Goal: Information Seeking & Learning: Compare options

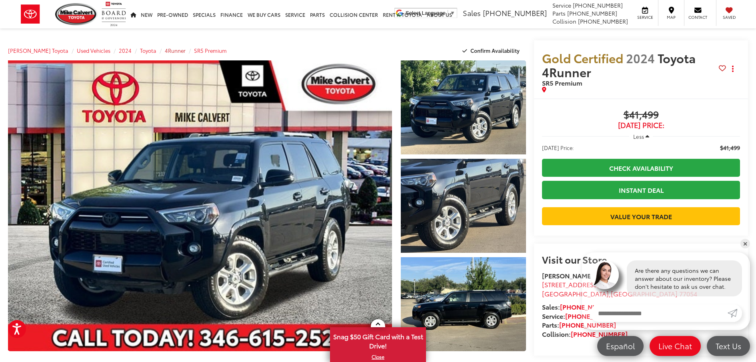
click at [165, 49] on span "4Runner" at bounding box center [175, 50] width 21 height 7
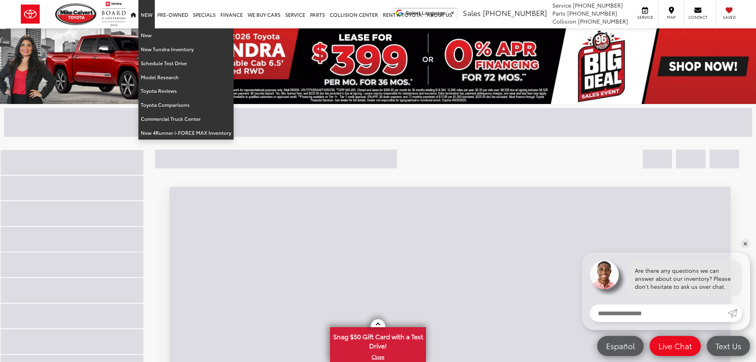
click at [146, 14] on link "New" at bounding box center [146, 14] width 16 height 28
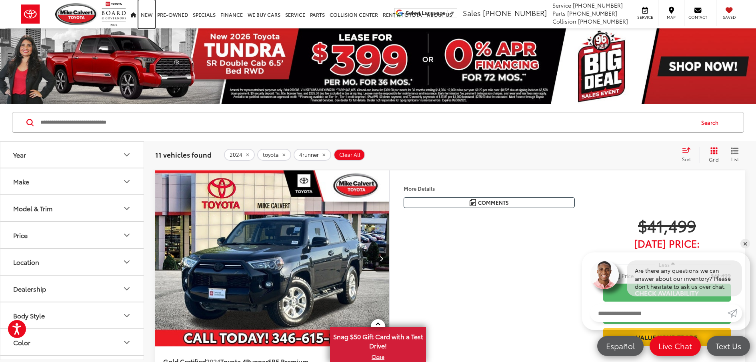
click at [146, 12] on link "New" at bounding box center [146, 14] width 16 height 28
click at [93, 183] on button "Make" at bounding box center [72, 181] width 144 height 26
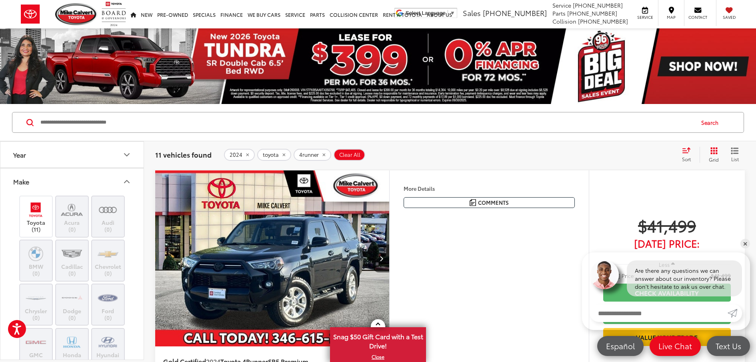
click at [74, 150] on button "Year" at bounding box center [72, 155] width 144 height 26
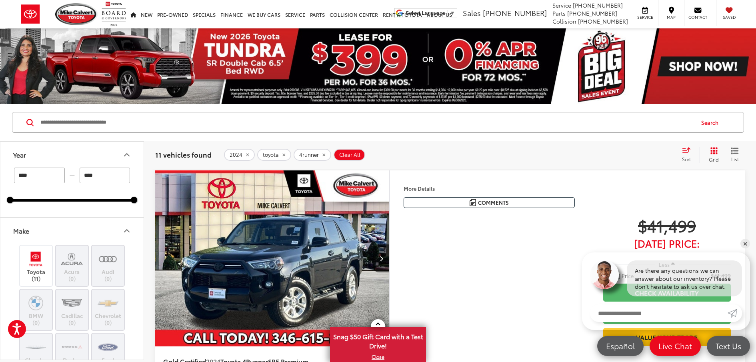
click at [55, 177] on input "****" at bounding box center [39, 176] width 51 height 16
type input "****"
click at [108, 196] on div "**** — **** 2009 2025" at bounding box center [72, 185] width 124 height 34
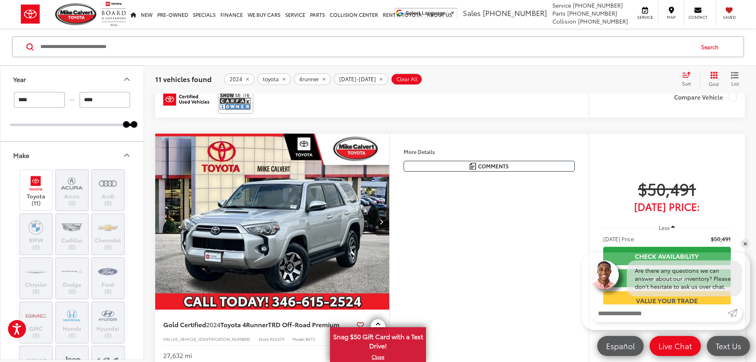
scroll to position [2899, 0]
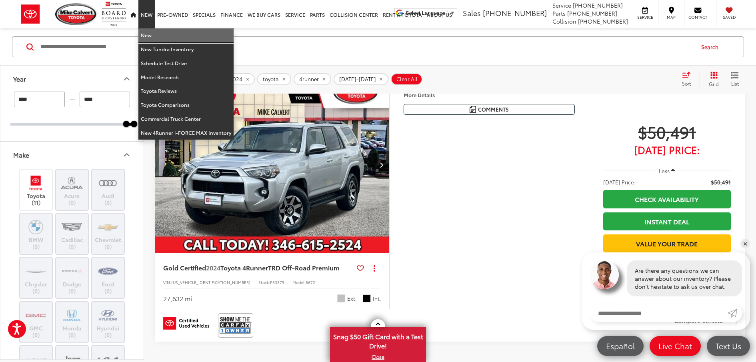
click at [148, 34] on link "New" at bounding box center [185, 35] width 95 height 14
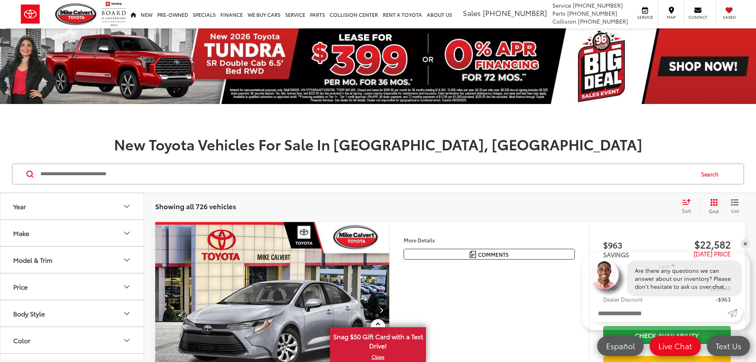
click at [90, 231] on button "Make" at bounding box center [72, 233] width 144 height 26
click at [123, 227] on button "Make" at bounding box center [72, 233] width 144 height 26
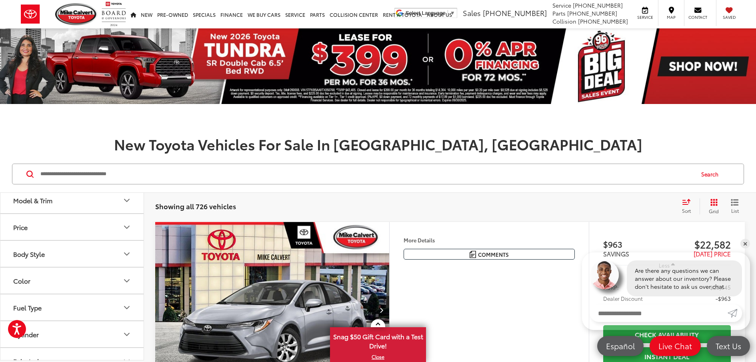
click at [120, 206] on button "Model & Trim" at bounding box center [72, 200] width 144 height 26
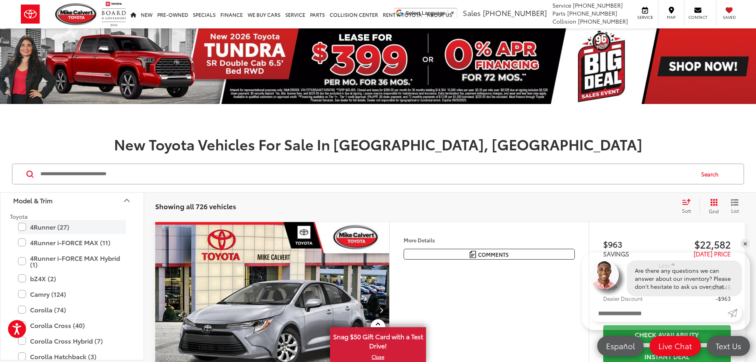
click at [35, 229] on label "4Runner (27)" at bounding box center [72, 227] width 108 height 14
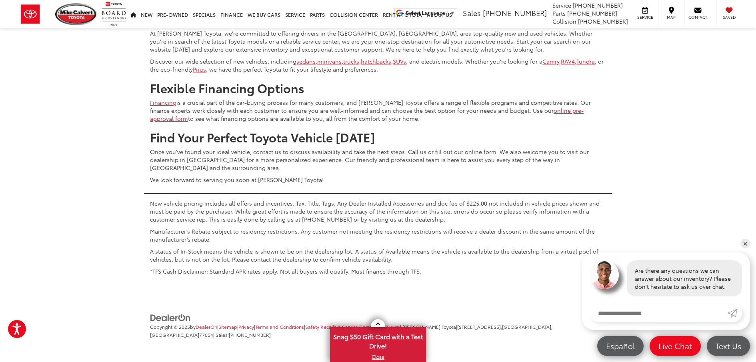
scroll to position [3531, 0]
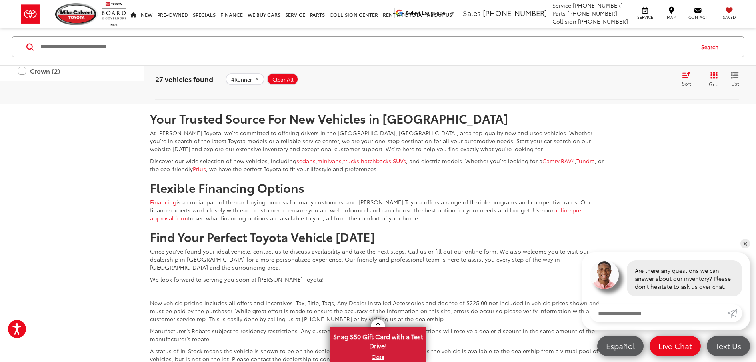
click at [619, 87] on link "2" at bounding box center [625, 80] width 12 height 14
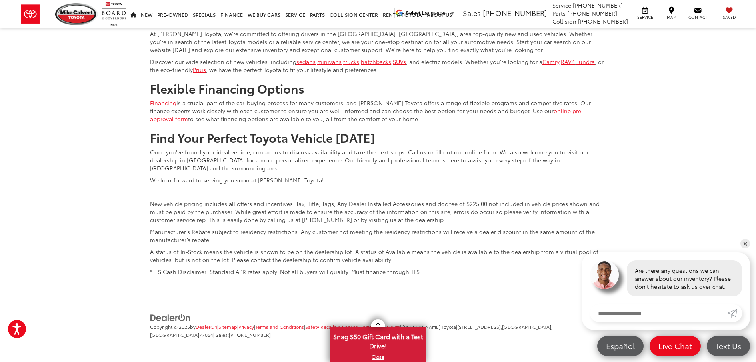
scroll to position [3994, 0]
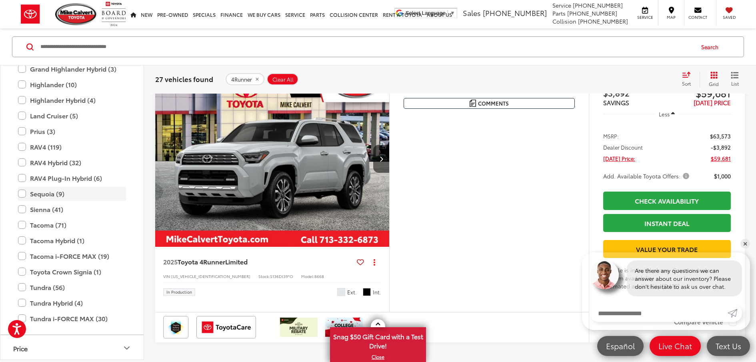
scroll to position [272, 0]
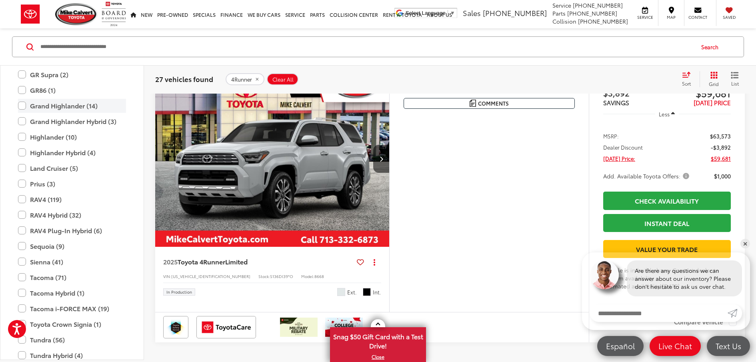
click at [21, 106] on label "Grand Highlander (14)" at bounding box center [72, 106] width 108 height 14
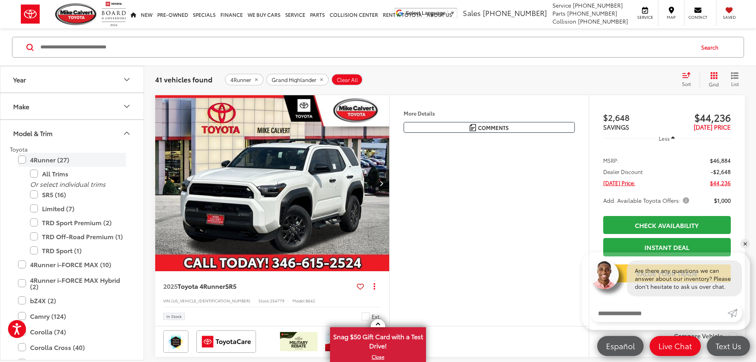
click at [22, 156] on label "4Runner (27)" at bounding box center [72, 160] width 108 height 14
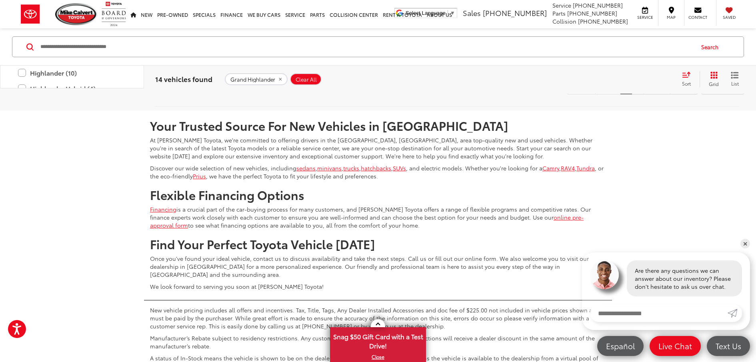
scroll to position [179, 0]
click at [23, 11] on label "Grand Highlander Hybrid (3)" at bounding box center [72, 4] width 108 height 14
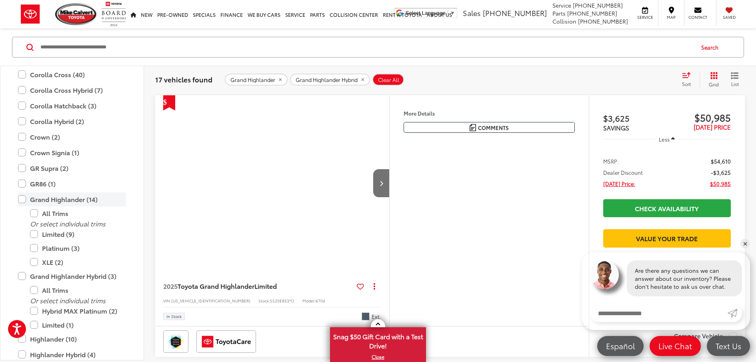
click at [25, 200] on label "Grand Highlander (14)" at bounding box center [72, 199] width 108 height 14
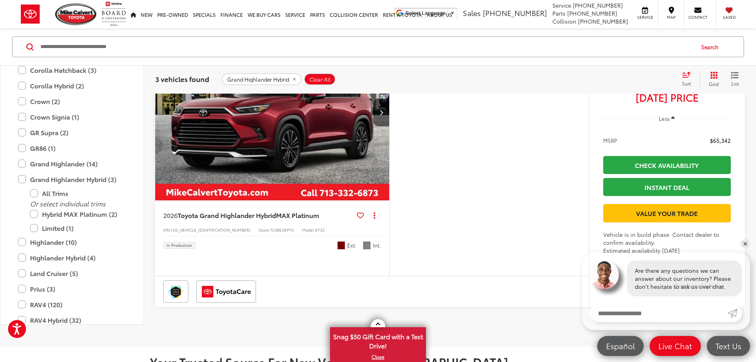
scroll to position [908, 0]
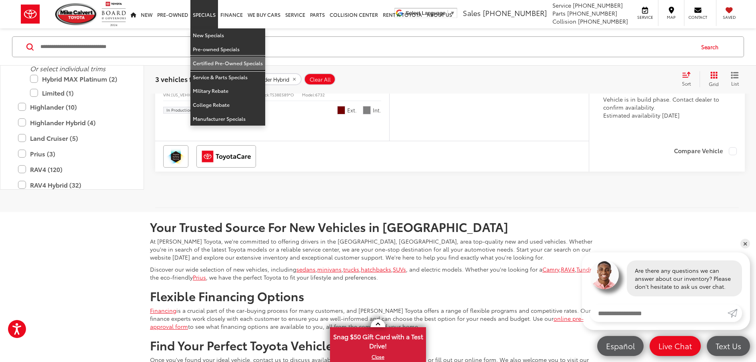
click at [220, 64] on link "Certified Pre-Owned Specials" at bounding box center [227, 63] width 75 height 14
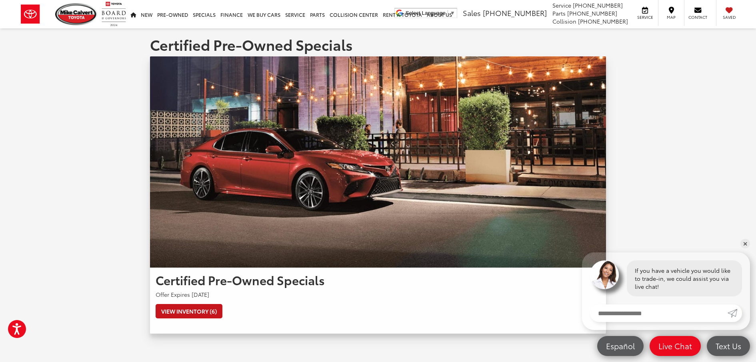
click at [193, 313] on link "View Inventory (6)" at bounding box center [189, 311] width 67 height 14
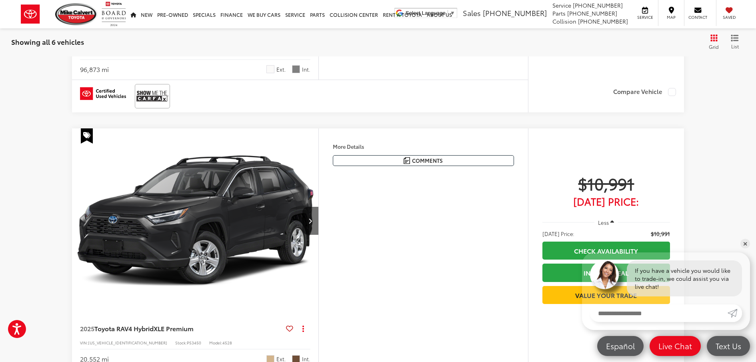
scroll to position [1813, 0]
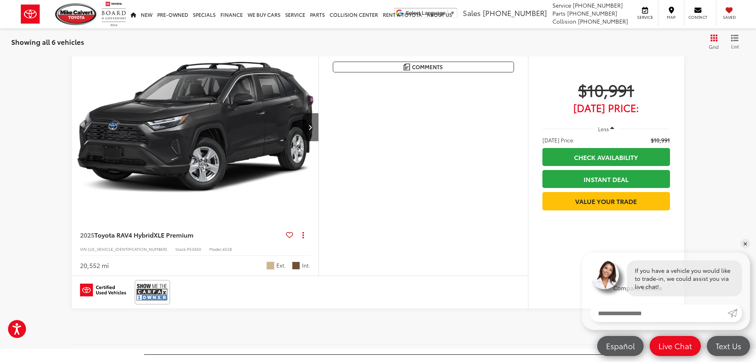
click at [168, 231] on span "XLE Premium" at bounding box center [174, 234] width 40 height 9
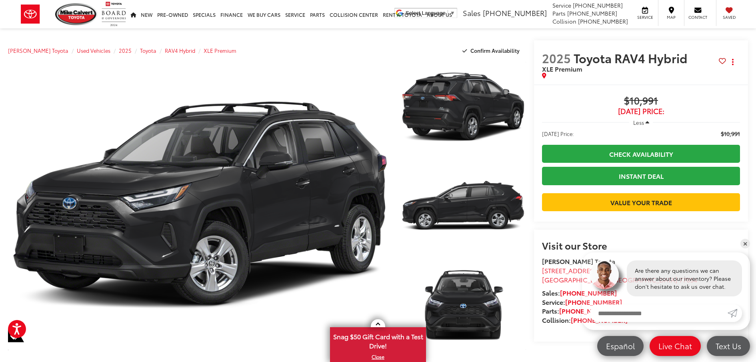
click at [638, 120] on span "Less" at bounding box center [638, 122] width 11 height 7
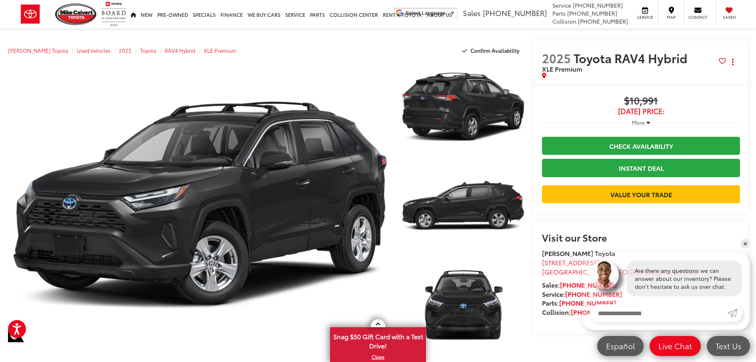
click at [638, 120] on span "More" at bounding box center [638, 122] width 13 height 7
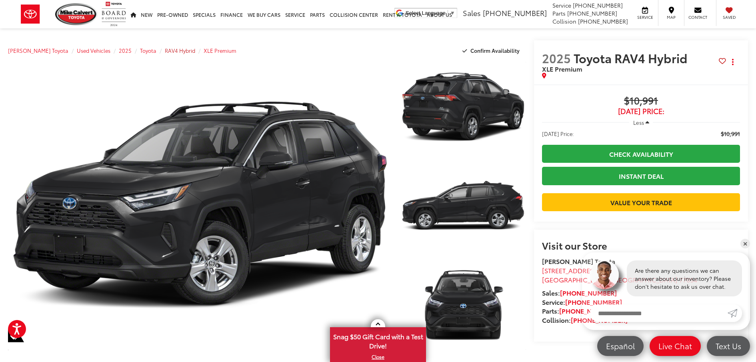
click at [168, 50] on span "RAV4 Hybrid" at bounding box center [180, 50] width 30 height 7
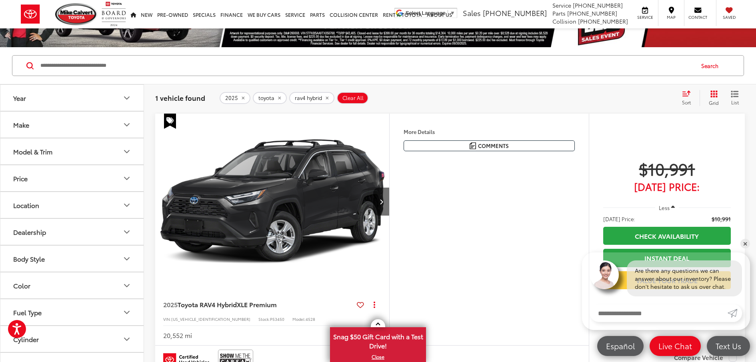
scroll to position [100, 0]
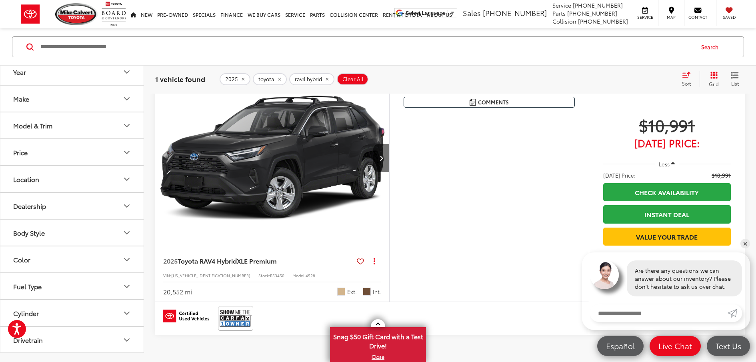
click at [92, 98] on button "Make" at bounding box center [72, 99] width 144 height 26
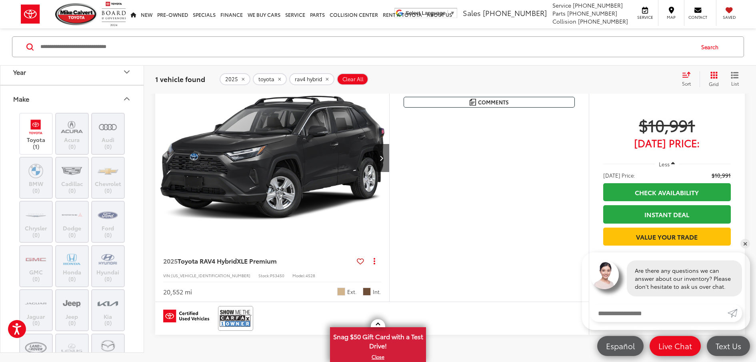
scroll to position [86, 0]
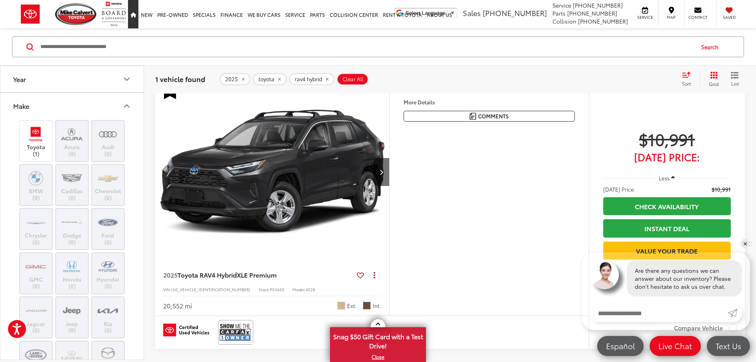
click at [130, 15] on link "Home" at bounding box center [133, 14] width 10 height 28
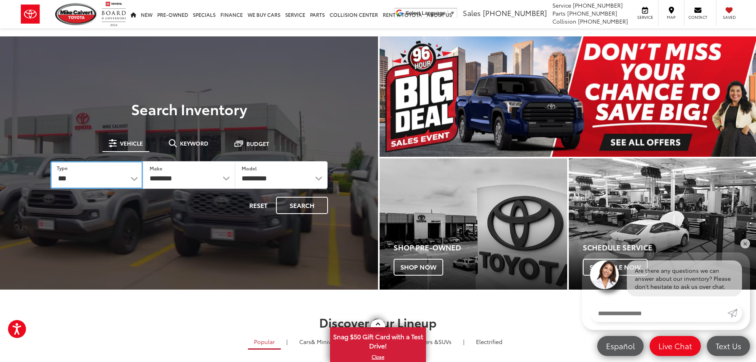
select select "******"
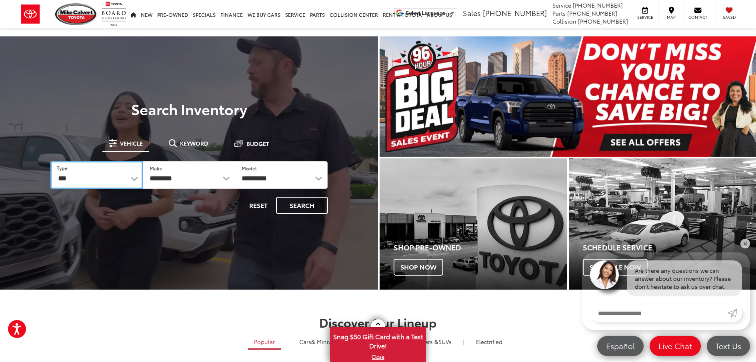
select select "******"
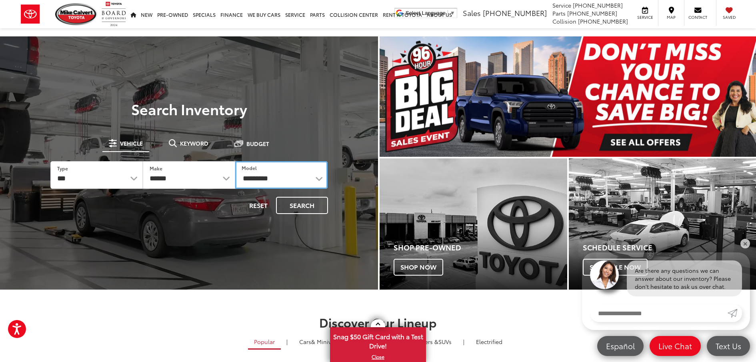
select select "**********"
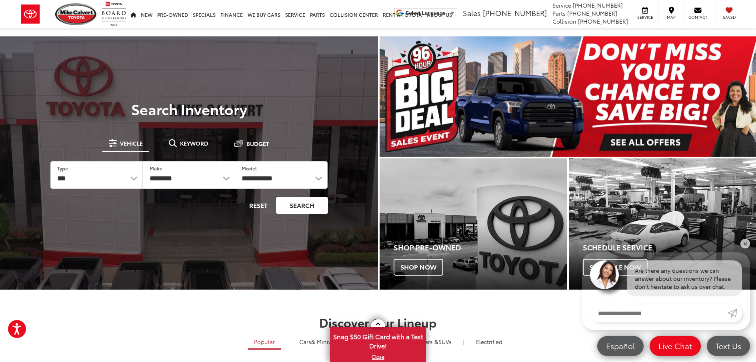
click at [299, 201] on button "Search" at bounding box center [302, 205] width 52 height 17
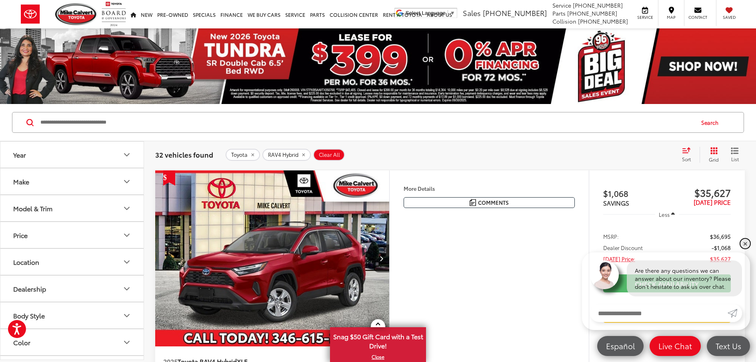
click at [747, 246] on link "✕" at bounding box center [745, 244] width 10 height 10
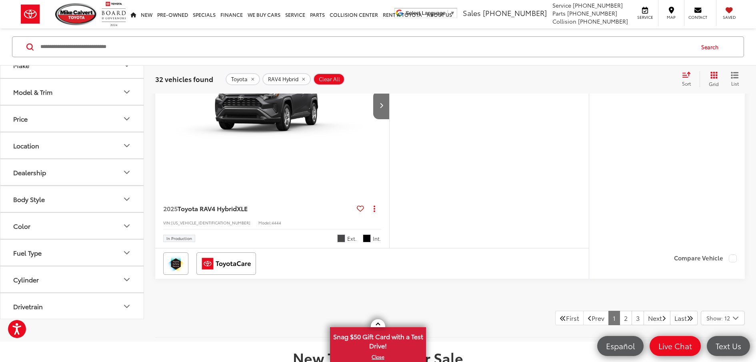
scroll to position [3368, 0]
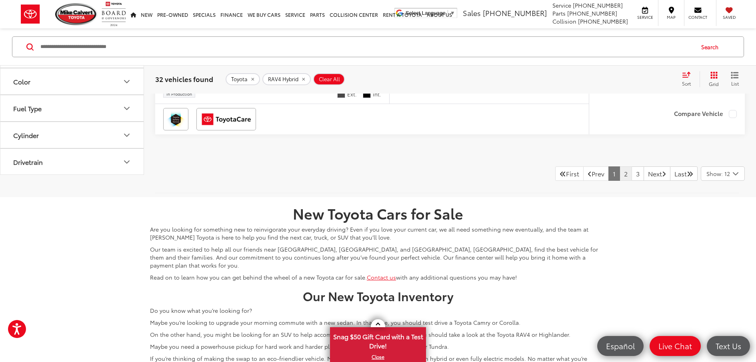
click at [619, 181] on link "2" at bounding box center [625, 173] width 12 height 14
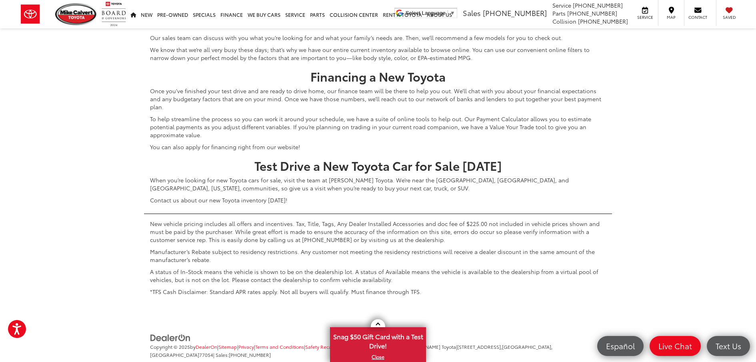
scroll to position [3703, 0]
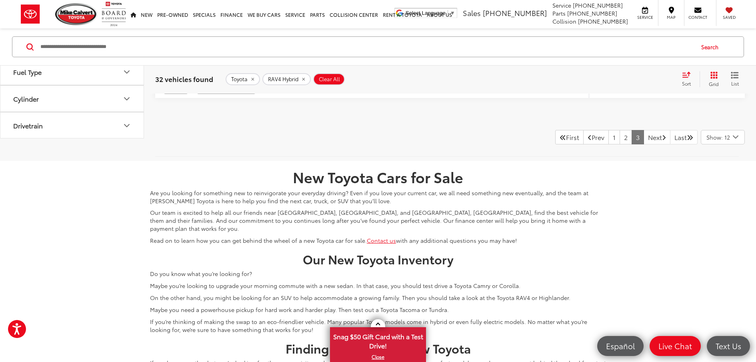
scroll to position [2376, 0]
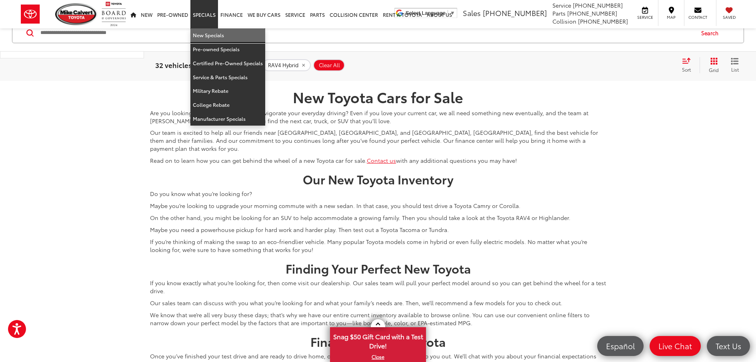
click at [208, 32] on link "New Specials" at bounding box center [227, 35] width 75 height 14
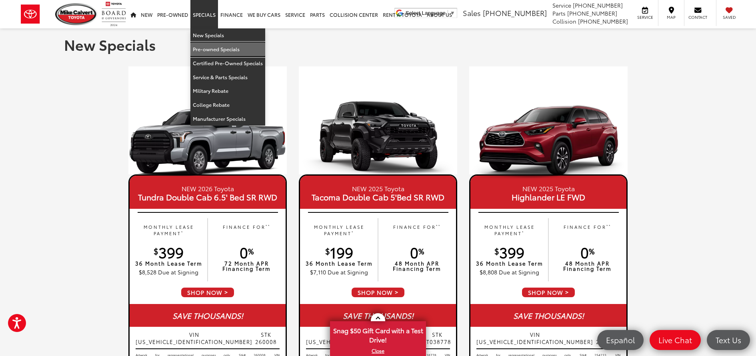
click at [219, 48] on link "Pre-owned Specials" at bounding box center [227, 49] width 75 height 14
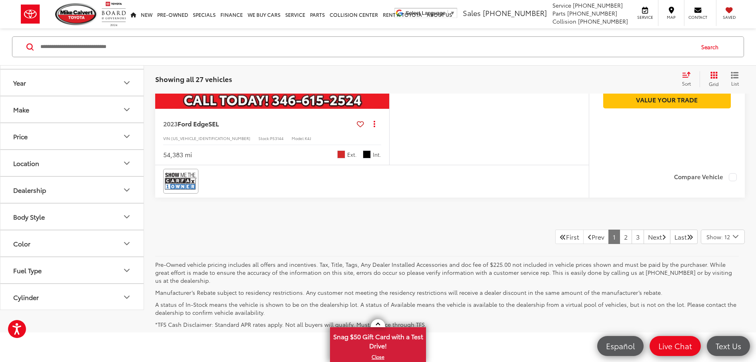
scroll to position [3370, 0]
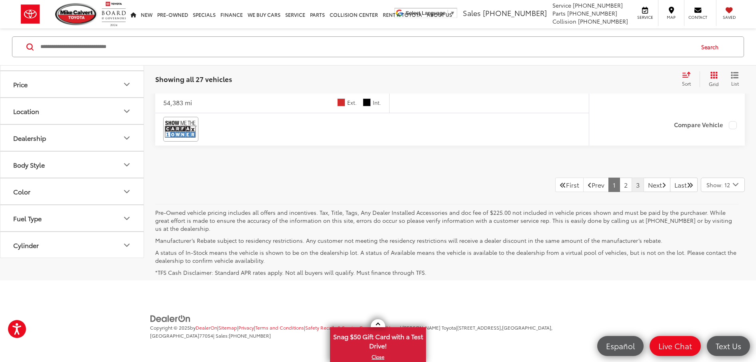
click at [631, 187] on link "3" at bounding box center [637, 185] width 12 height 14
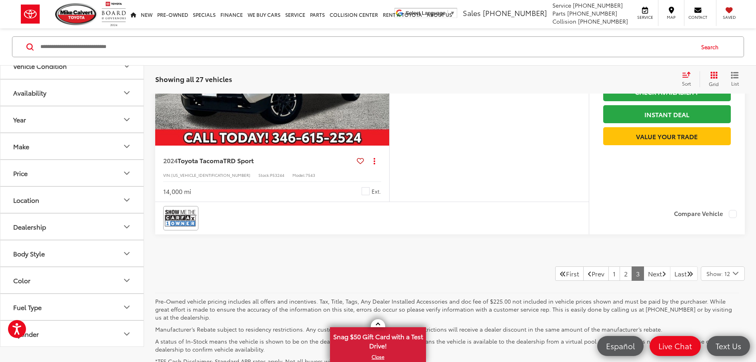
scroll to position [763, 0]
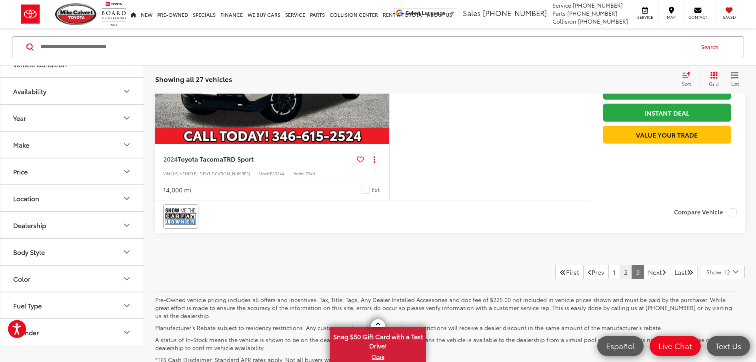
click at [619, 267] on link "2" at bounding box center [625, 272] width 12 height 14
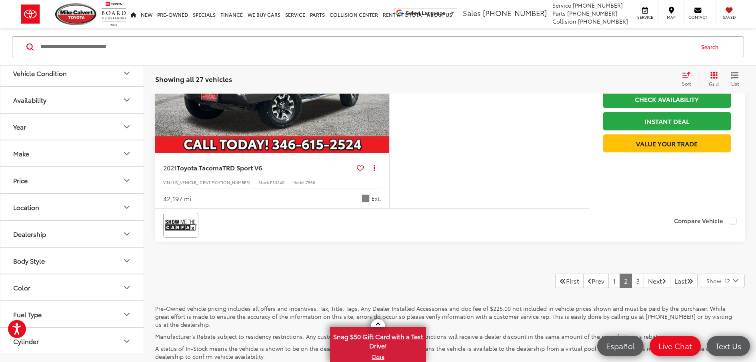
scroll to position [3293, 0]
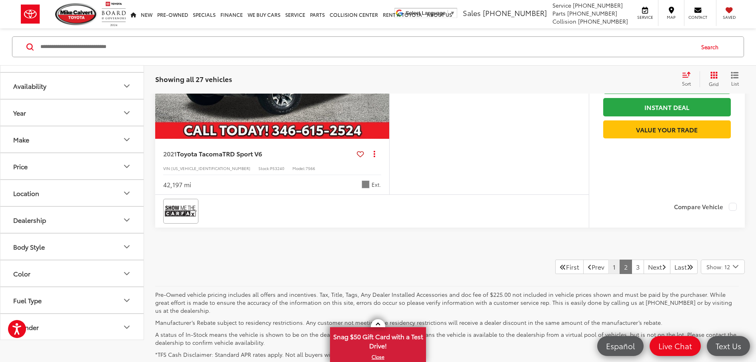
click at [608, 261] on link "1" at bounding box center [614, 266] width 12 height 14
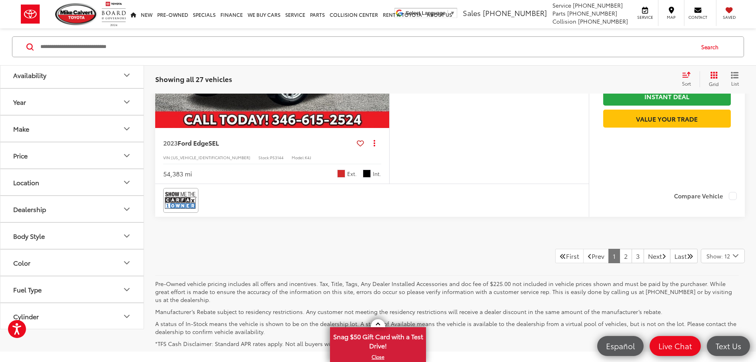
scroll to position [3370, 0]
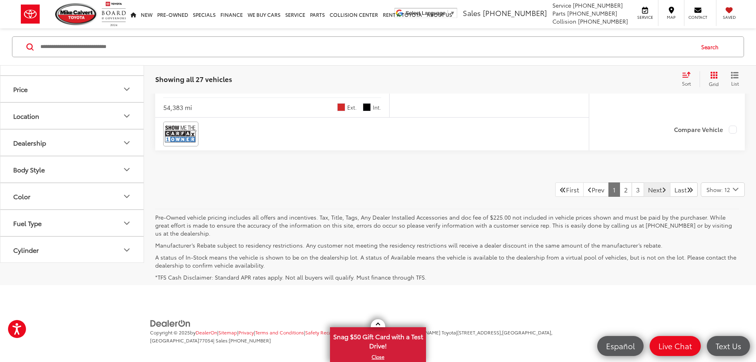
click at [643, 184] on link "Next" at bounding box center [656, 189] width 27 height 14
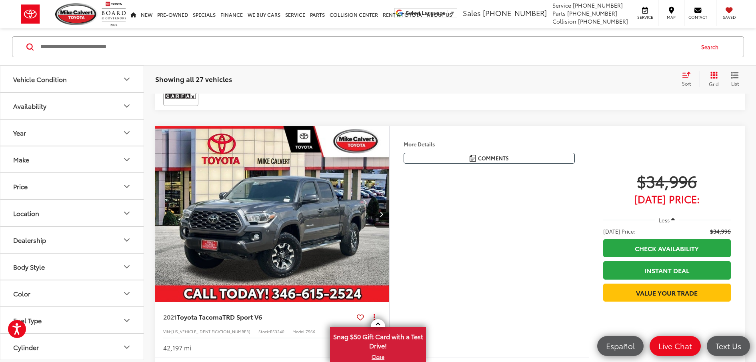
scroll to position [3285, 0]
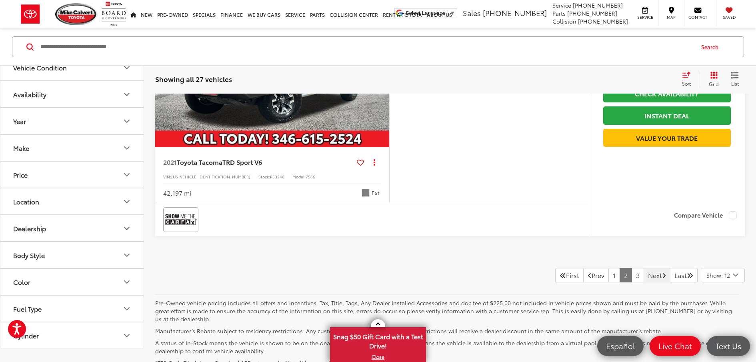
click at [644, 268] on link "Next" at bounding box center [656, 275] width 27 height 14
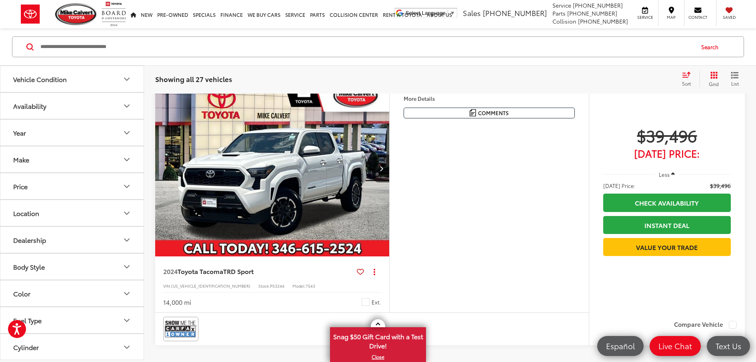
scroll to position [805, 0]
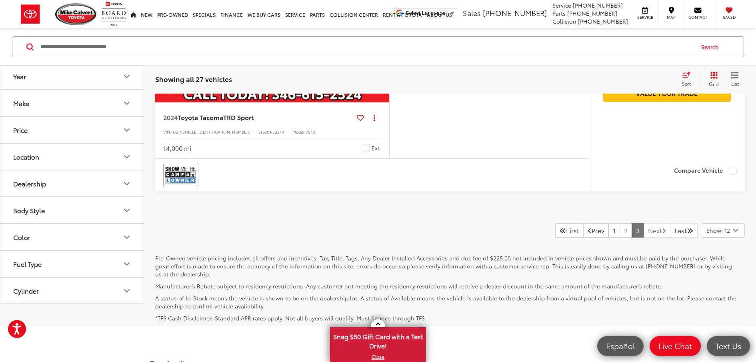
click at [648, 231] on link "Next" at bounding box center [656, 230] width 27 height 14
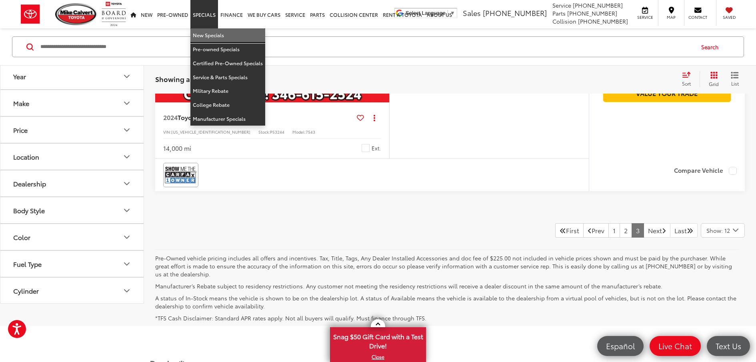
click at [225, 37] on link "New Specials" at bounding box center [227, 35] width 75 height 14
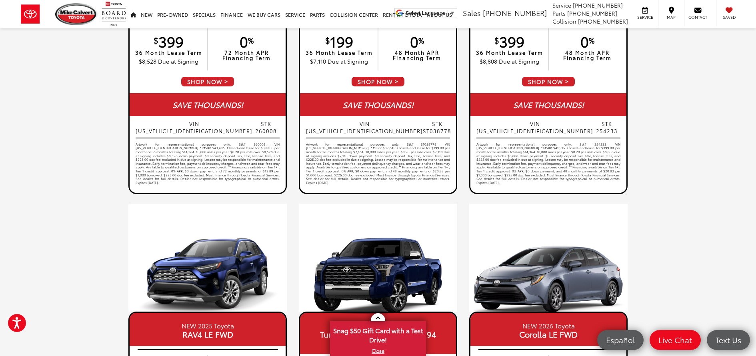
scroll to position [352, 0]
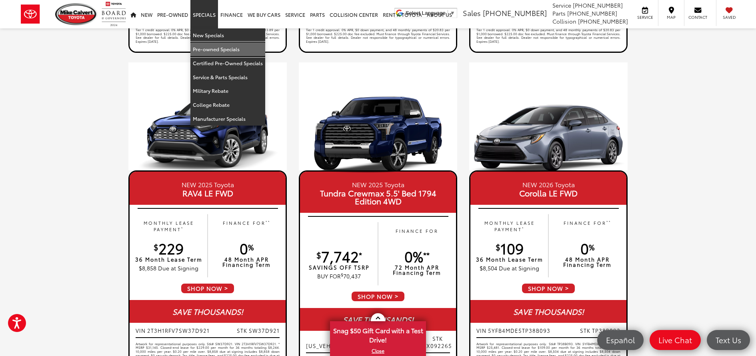
click at [209, 50] on link "Pre-owned Specials" at bounding box center [227, 49] width 75 height 14
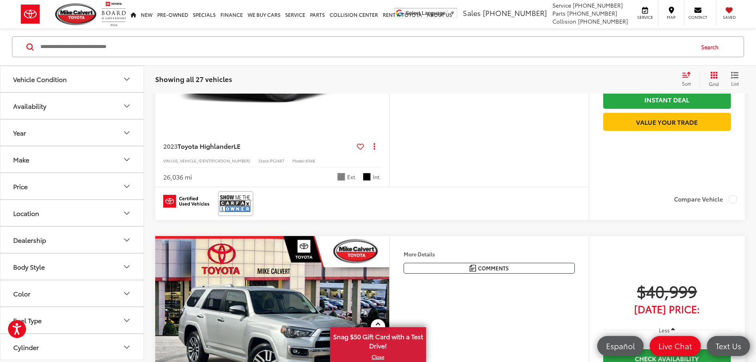
scroll to position [54, 0]
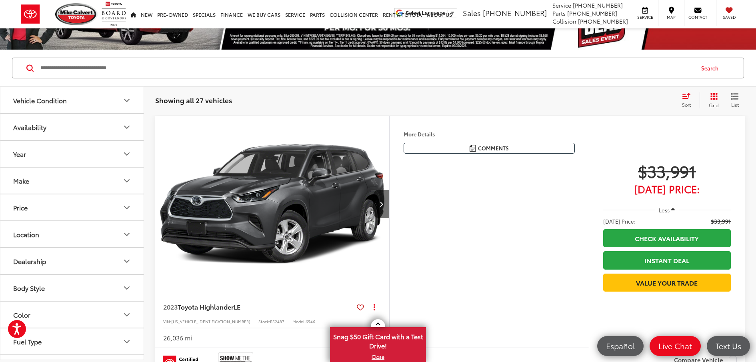
click at [63, 181] on button "Make" at bounding box center [72, 181] width 144 height 26
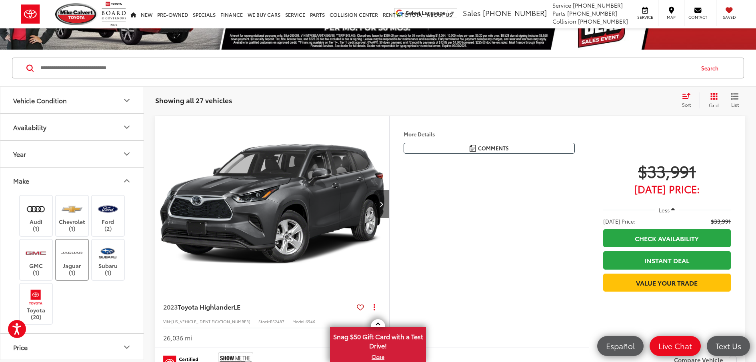
scroll to position [2, 0]
click at [34, 298] on img at bounding box center [36, 295] width 22 height 19
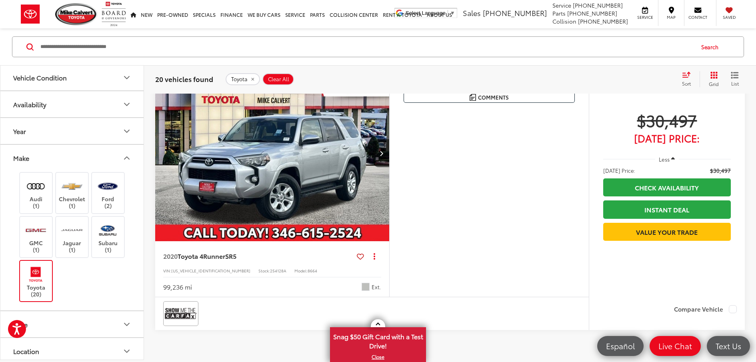
scroll to position [3338, 0]
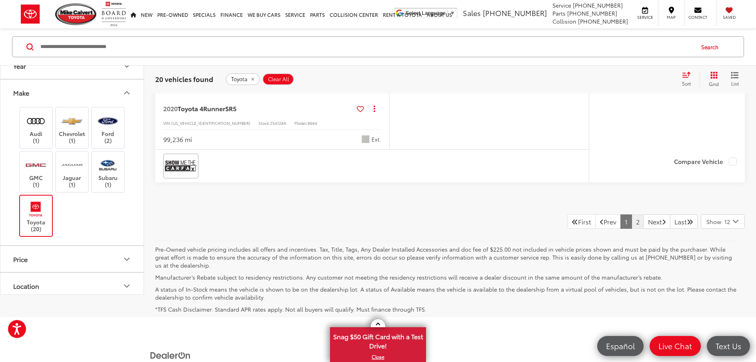
click at [631, 218] on link "2" at bounding box center [637, 221] width 12 height 14
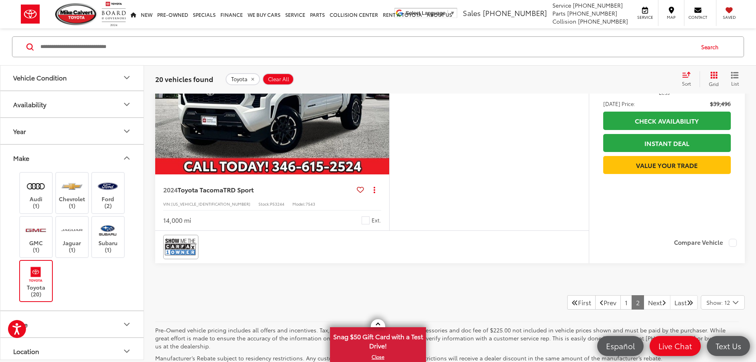
scroll to position [2137, 0]
